Goal: Transaction & Acquisition: Purchase product/service

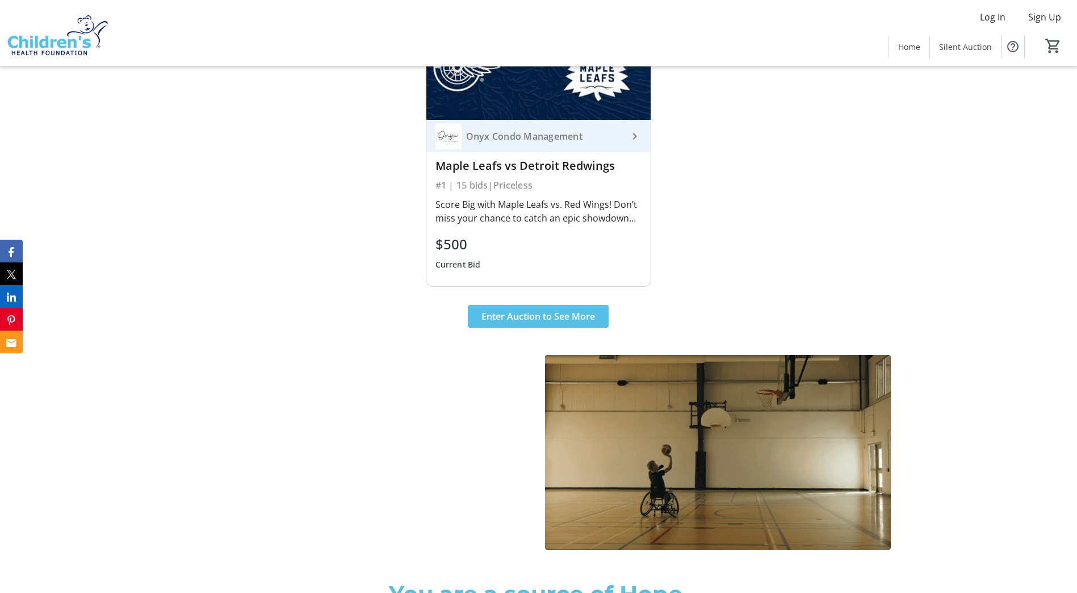
scroll to position [625, 0]
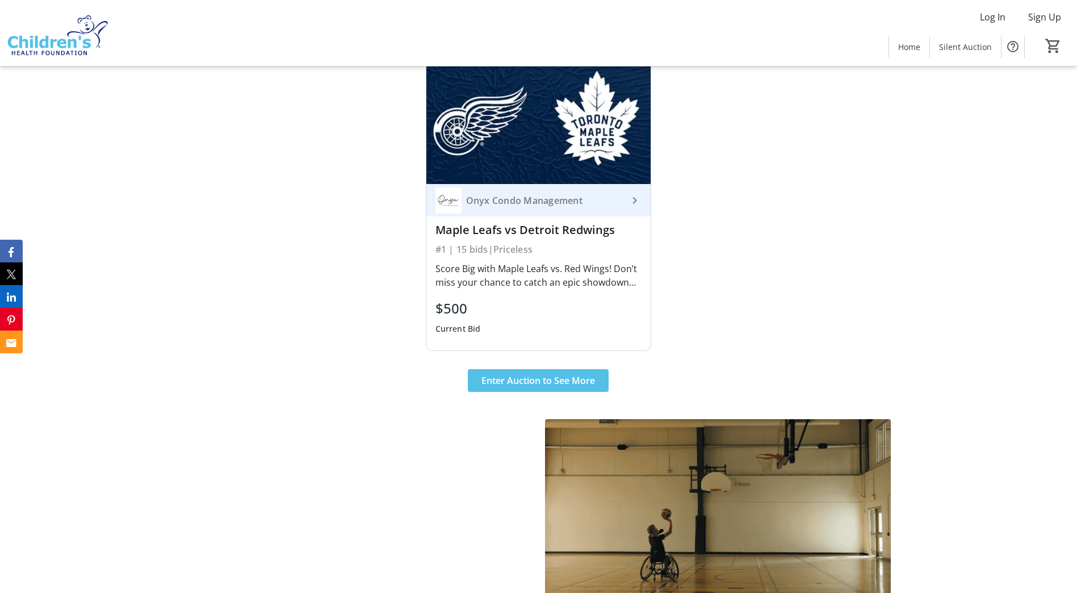
click at [483, 253] on div "#1 | 15 bids | Priceless" at bounding box center [538, 249] width 207 height 16
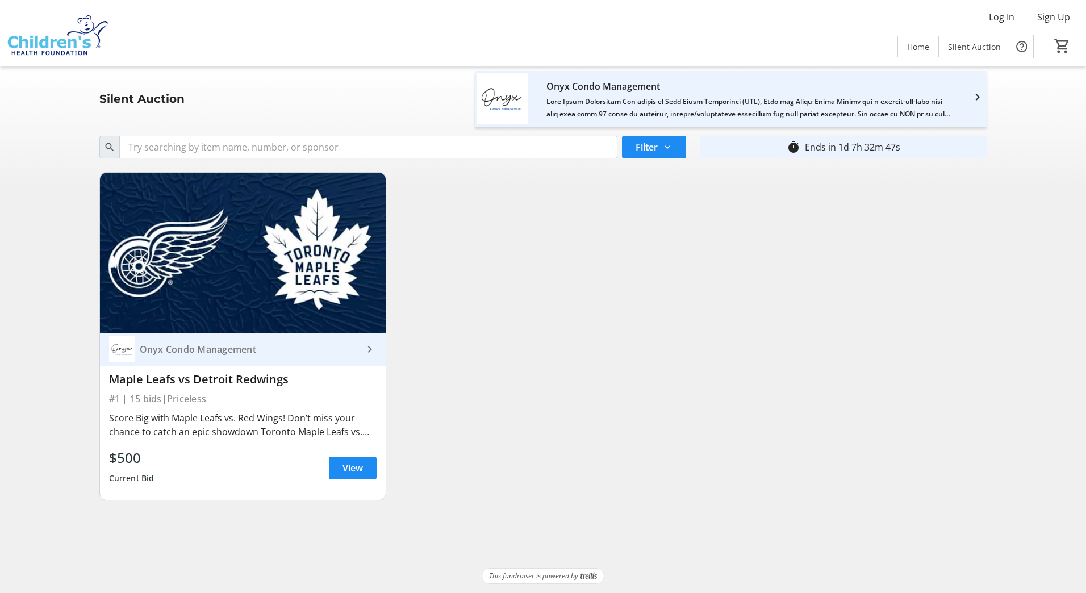
click at [242, 450] on div "$500 Current Bid View" at bounding box center [242, 467] width 267 height 41
click at [253, 430] on div "Score Big with Maple Leafs vs. Red Wings! Don’t miss your chance to catch an ep…" at bounding box center [242, 424] width 267 height 27
click at [336, 473] on span at bounding box center [353, 467] width 48 height 27
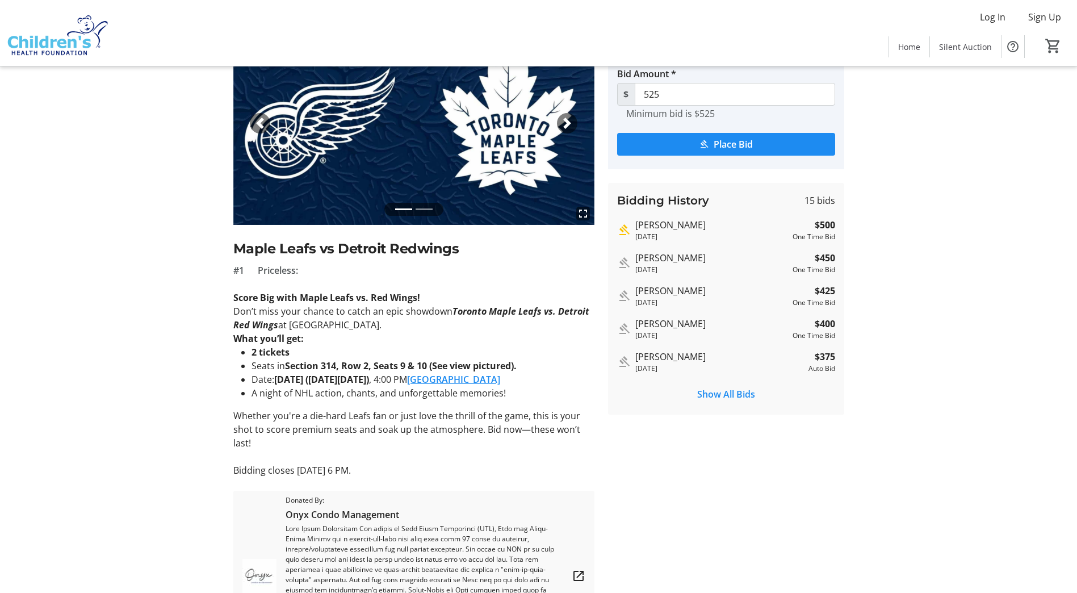
scroll to position [86, 0]
type input "625"
